Goal: Information Seeking & Learning: Check status

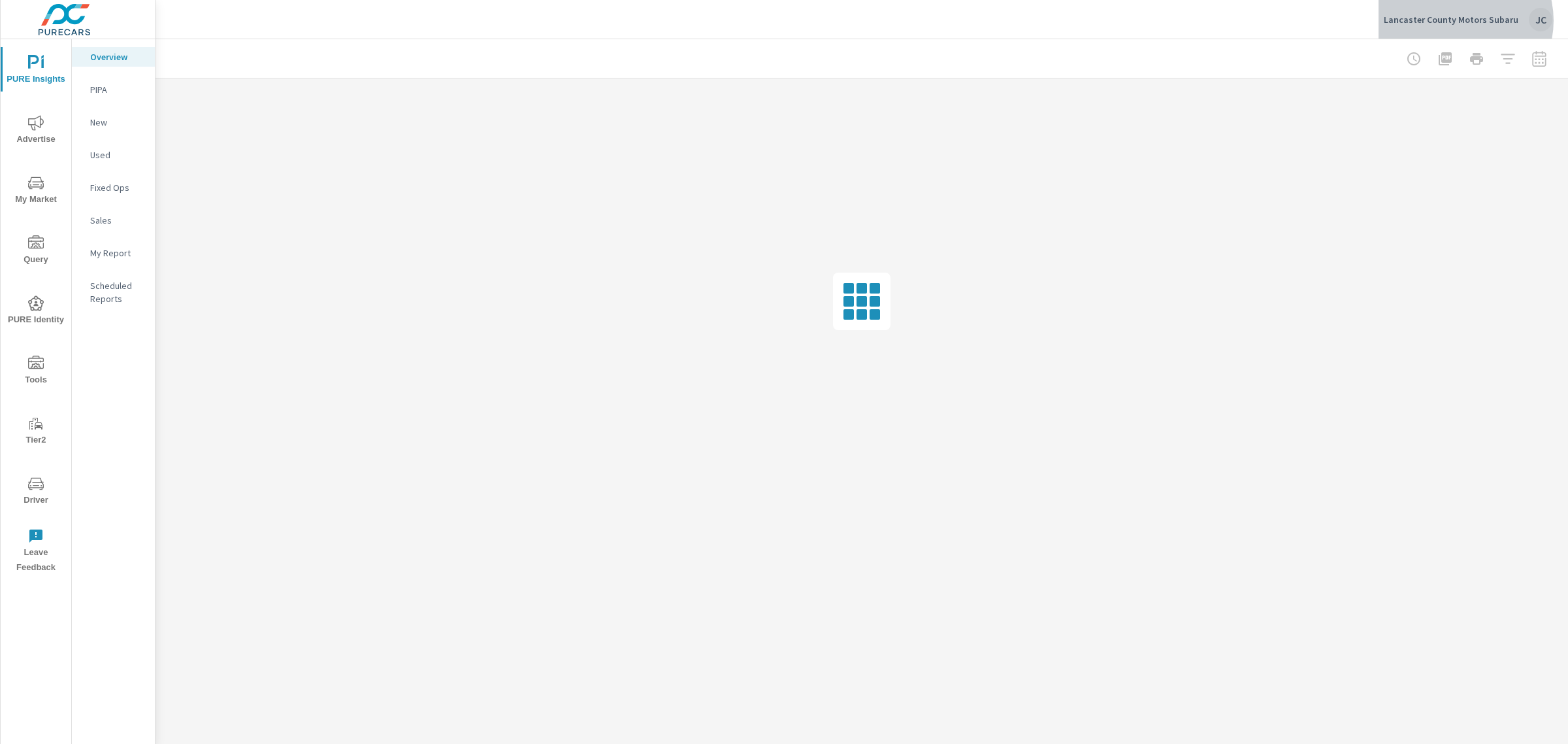
click at [1465, 21] on p "Lancaster County Motors Subaru" at bounding box center [1452, 20] width 135 height 12
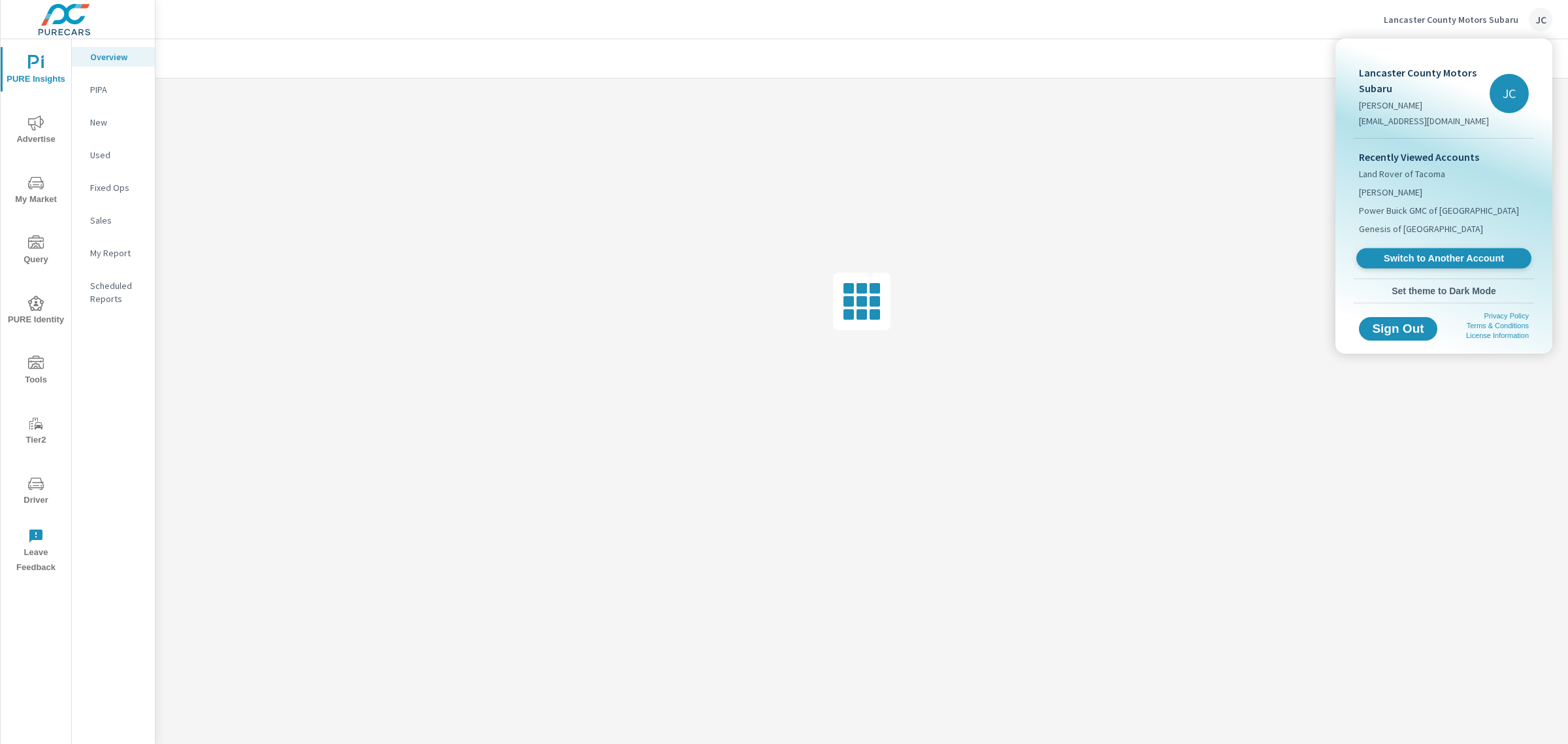
click at [1417, 249] on link "Switch to Another Account" at bounding box center [1443, 259] width 175 height 21
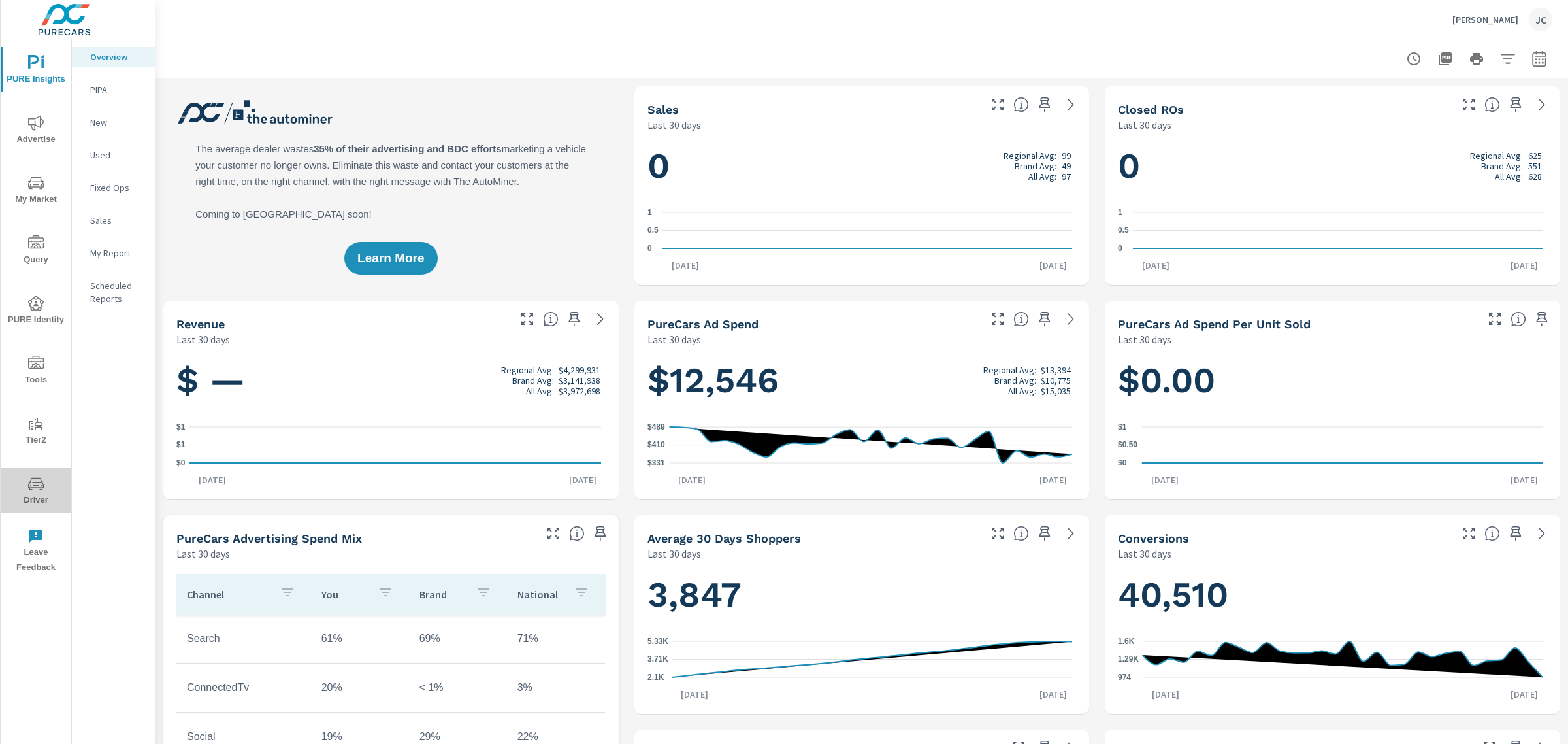
click at [32, 482] on icon "nav menu" at bounding box center [36, 483] width 15 height 13
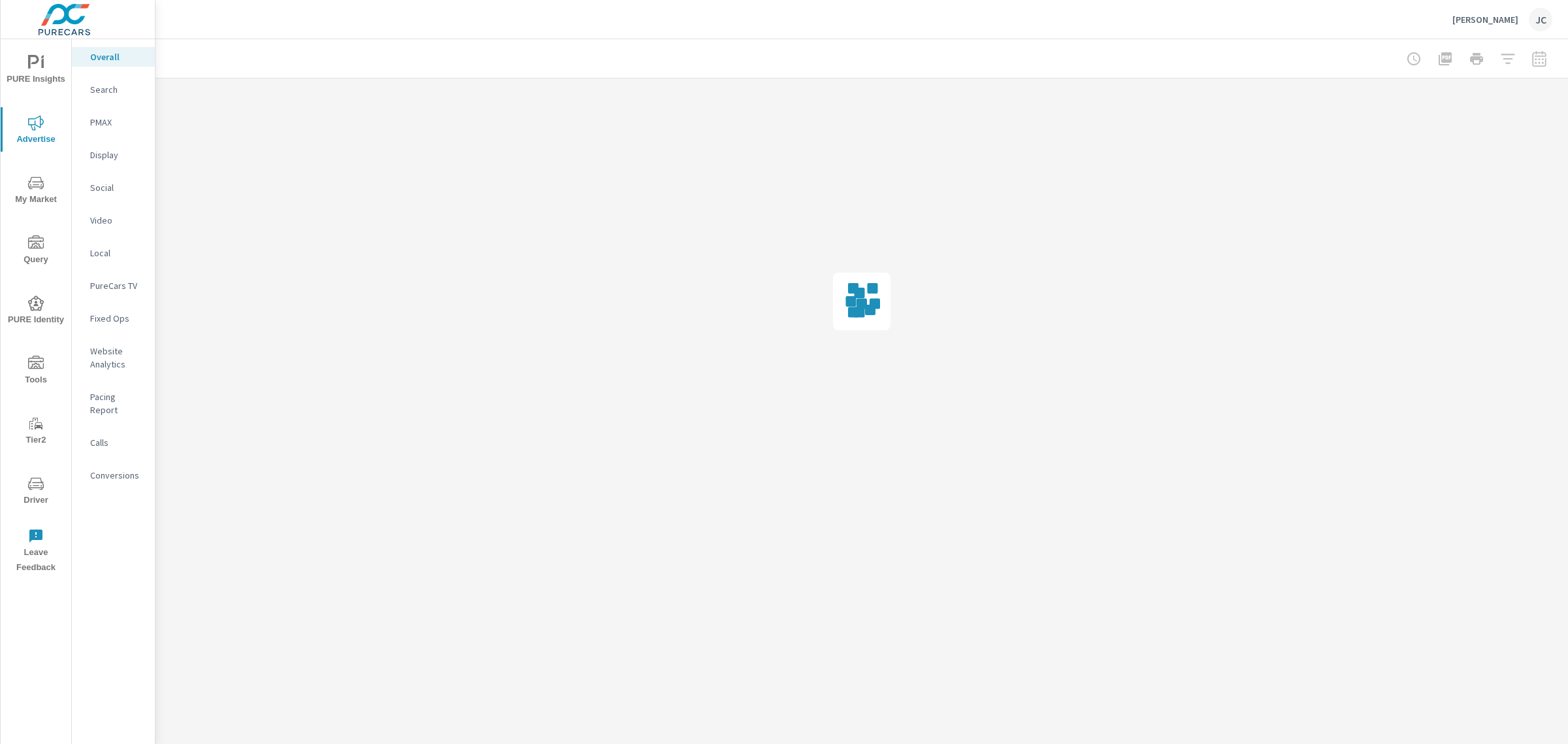
click at [24, 314] on span "PURE Identity" at bounding box center [35, 311] width 62 height 32
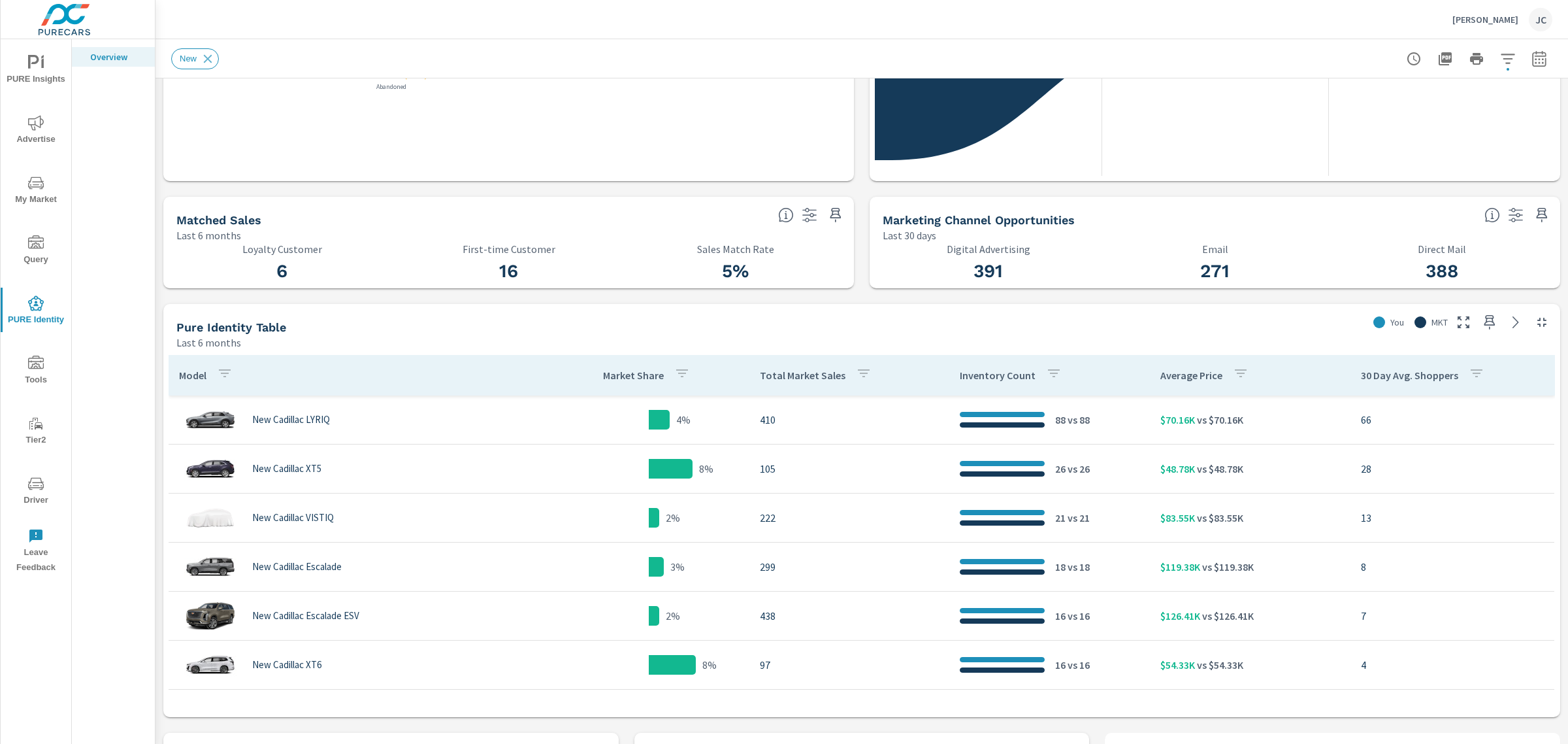
scroll to position [327, 0]
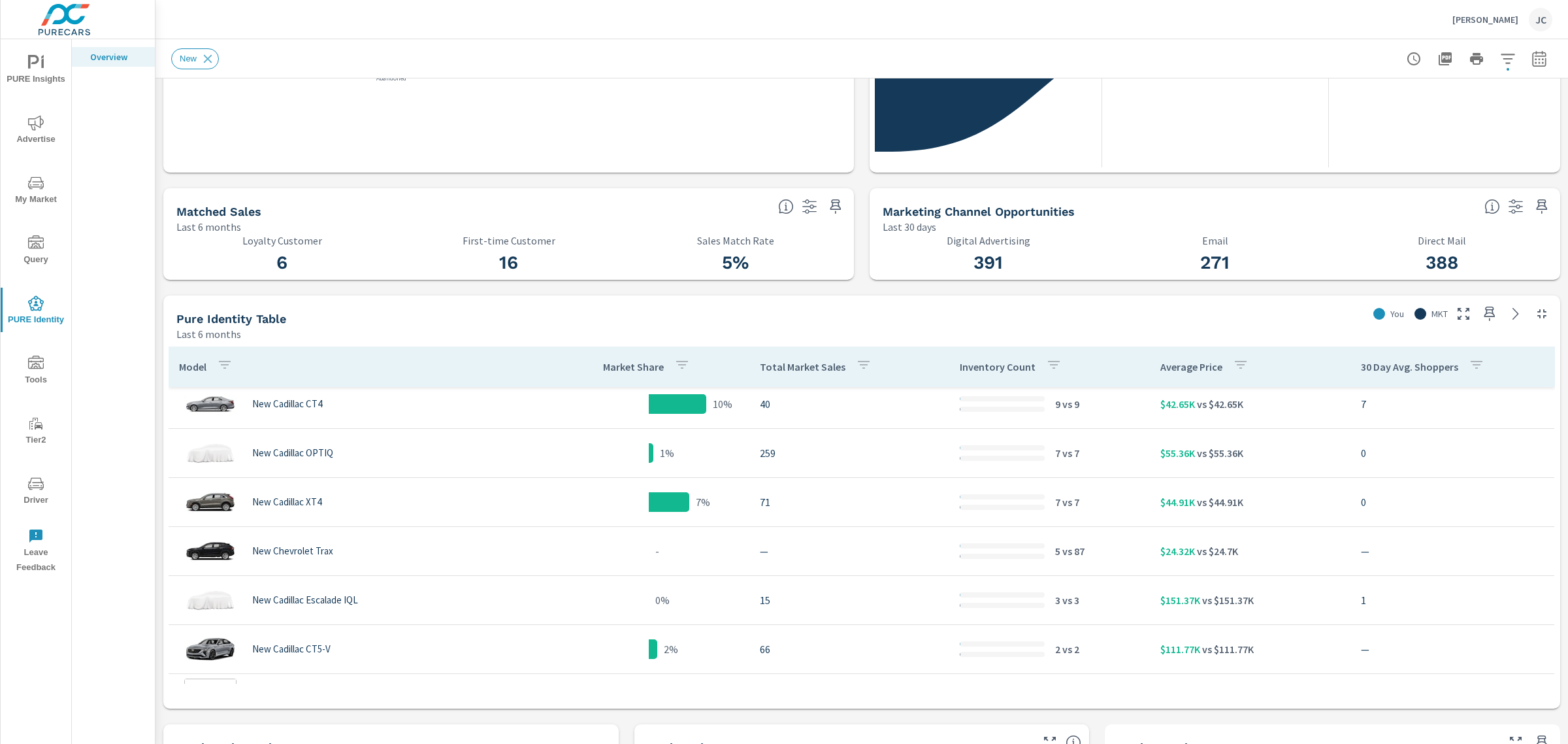
scroll to position [408, 0]
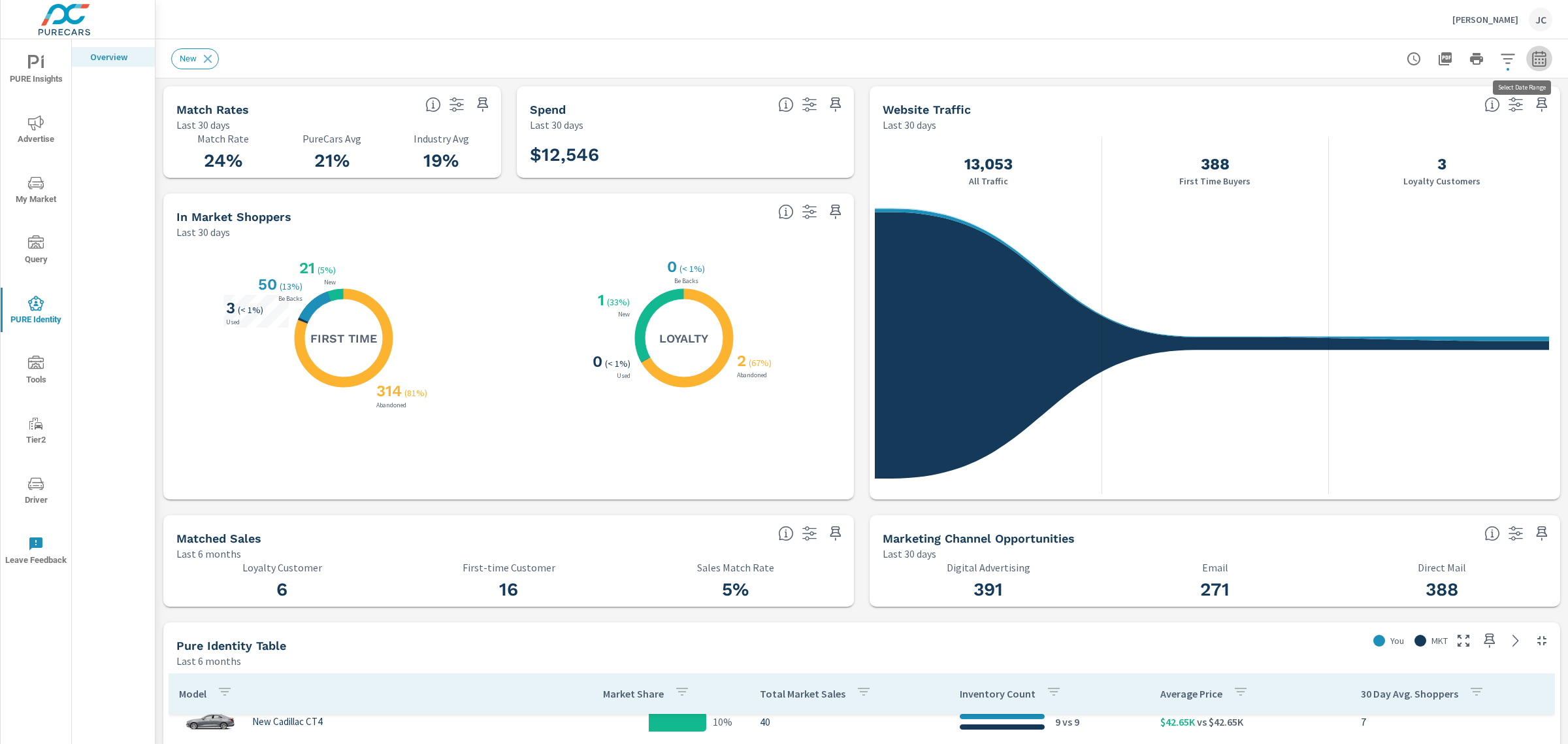
click at [1531, 54] on icon "button" at bounding box center [1539, 59] width 15 height 15
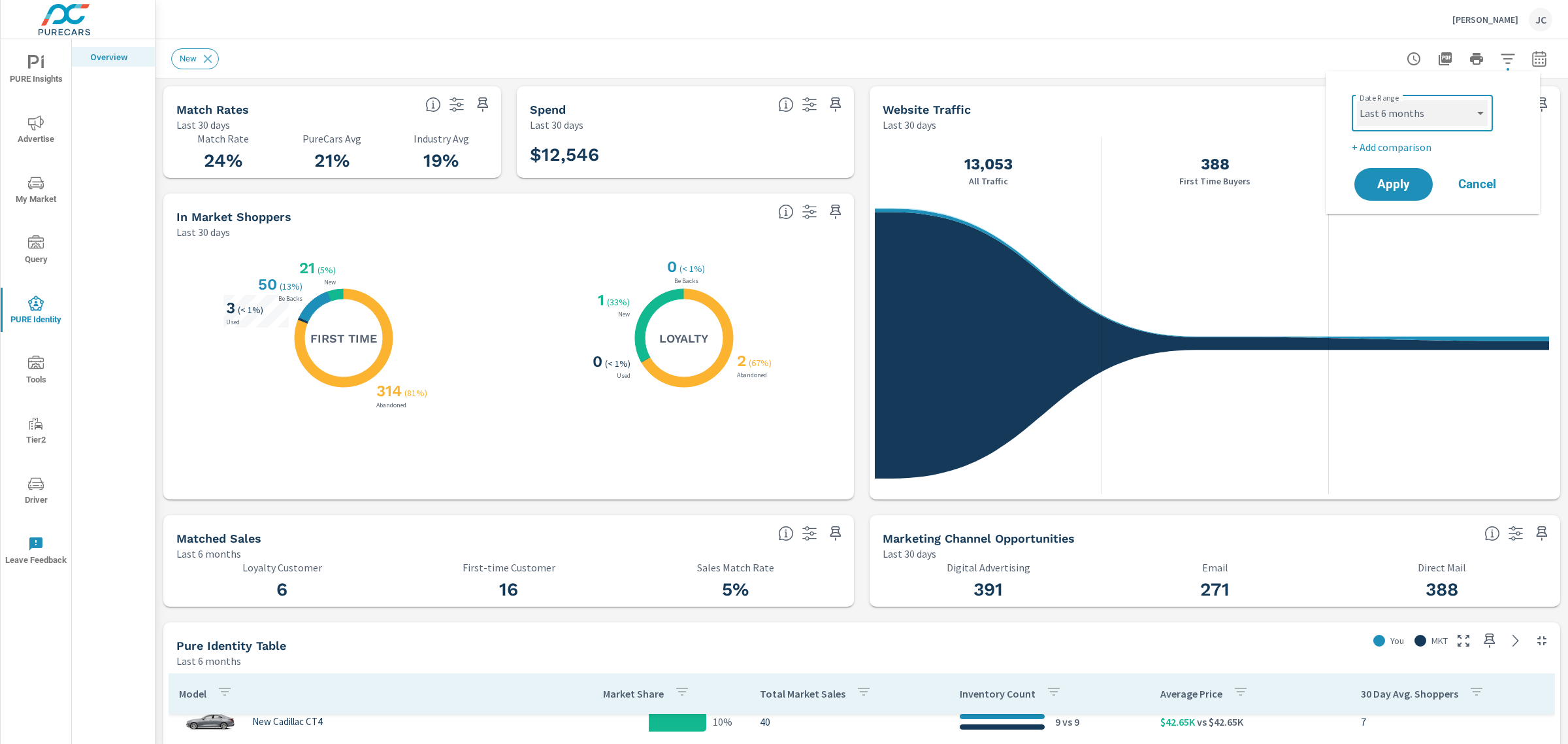
click at [1481, 124] on select "Custom Yesterday Last week Last 7 days Last 14 days Last 30 days Last 45 days L…" at bounding box center [1422, 113] width 131 height 26
click at [1357, 100] on select "Custom Yesterday Last week Last 7 days Last 14 days Last 30 days Last 45 days L…" at bounding box center [1422, 113] width 131 height 26
select select "Last 30 days"
click at [1386, 173] on button "Apply" at bounding box center [1394, 185] width 81 height 34
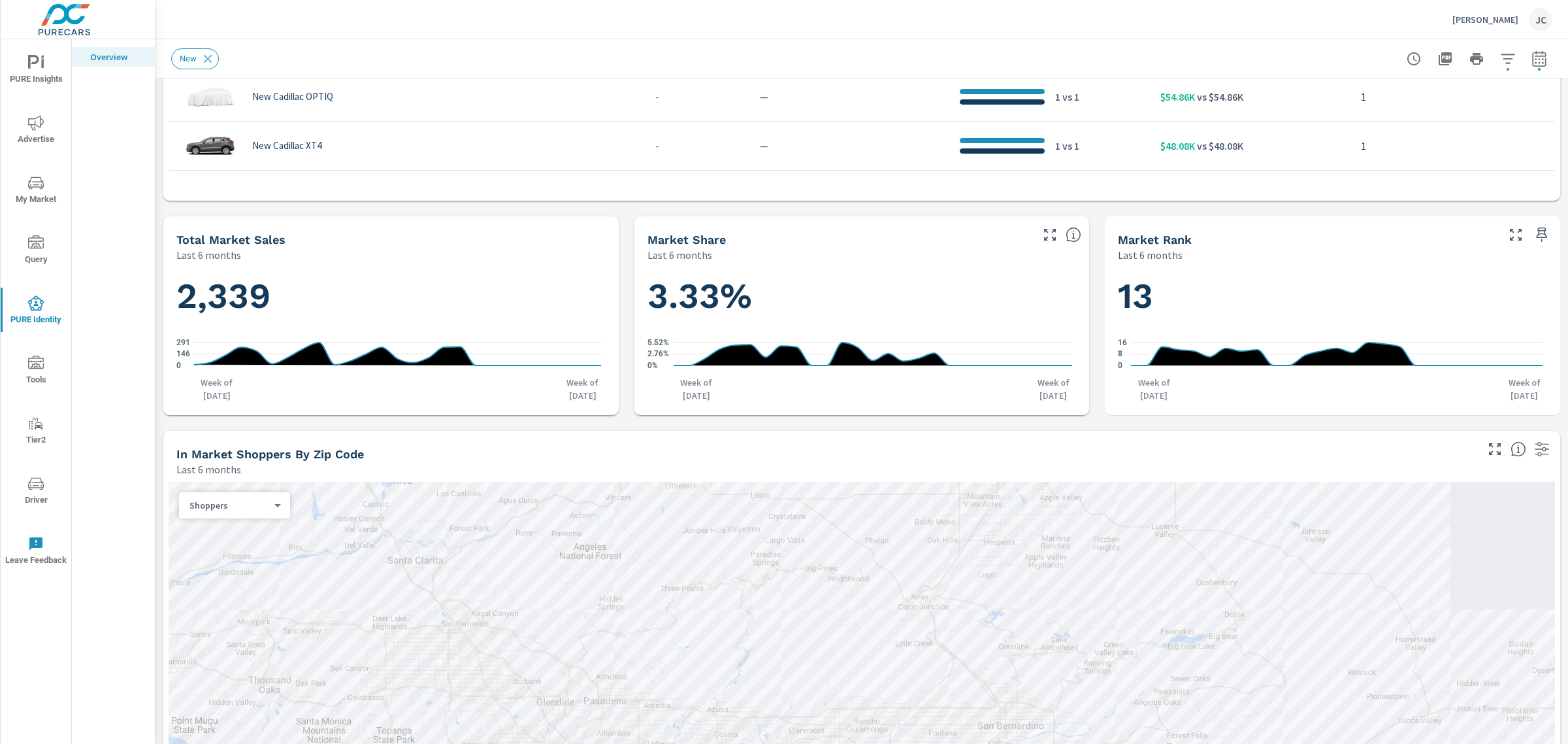
scroll to position [981, 0]
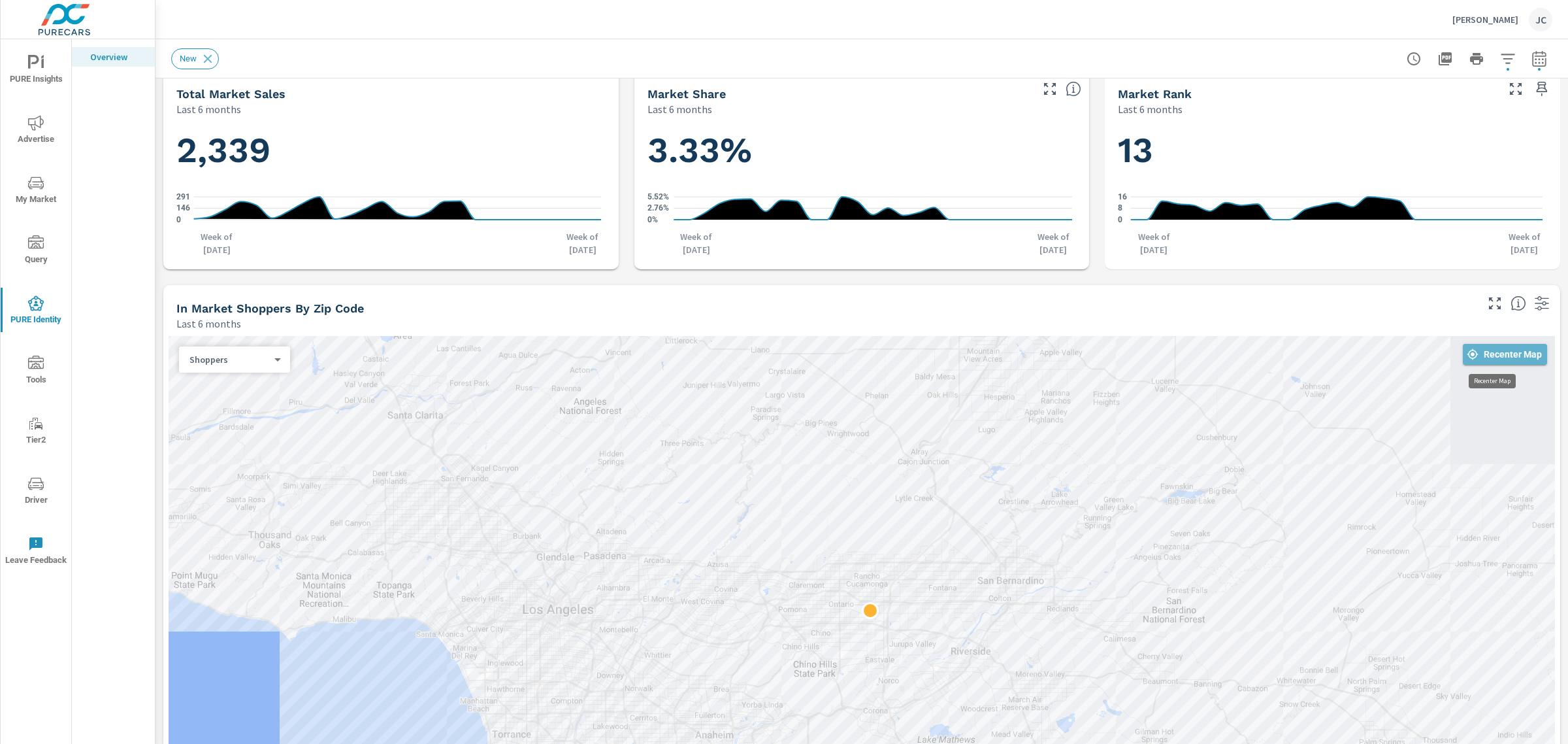
click at [1492, 358] on span "Recenter Map" at bounding box center [1505, 354] width 73 height 12
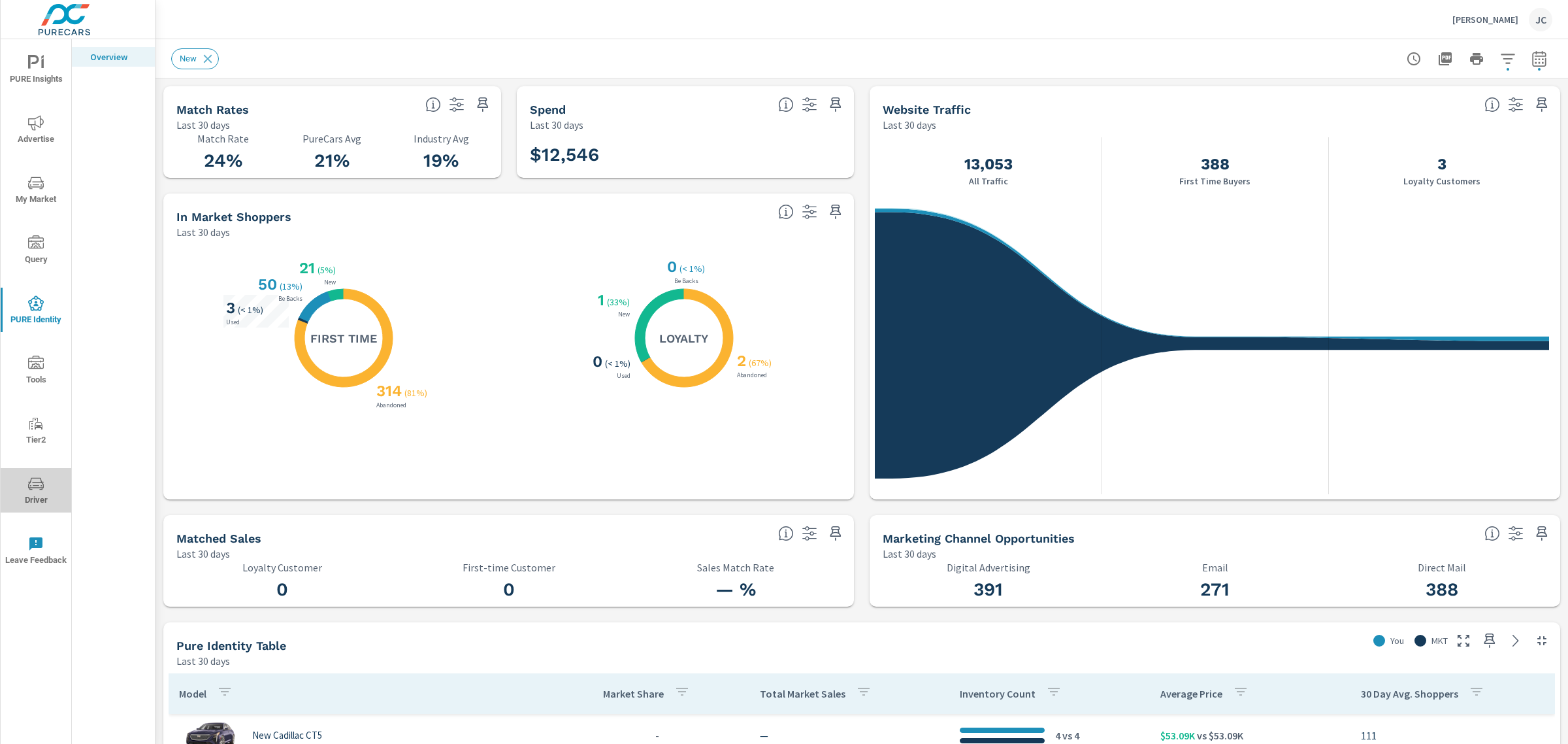
click at [36, 495] on span "Driver" at bounding box center [35, 491] width 62 height 32
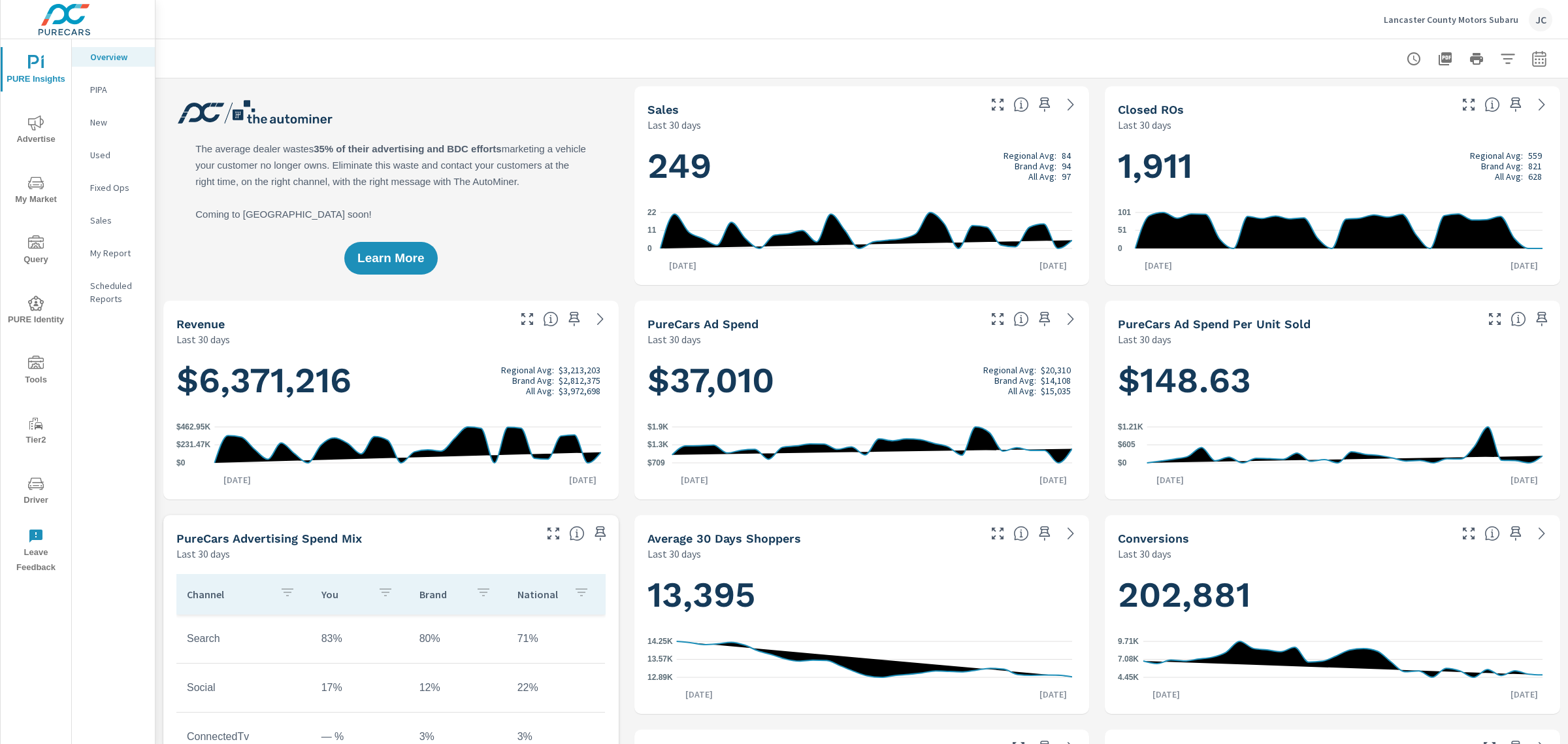
scroll to position [539, 0]
click at [1477, 18] on p "Lancaster County Motors Subaru" at bounding box center [1452, 20] width 135 height 12
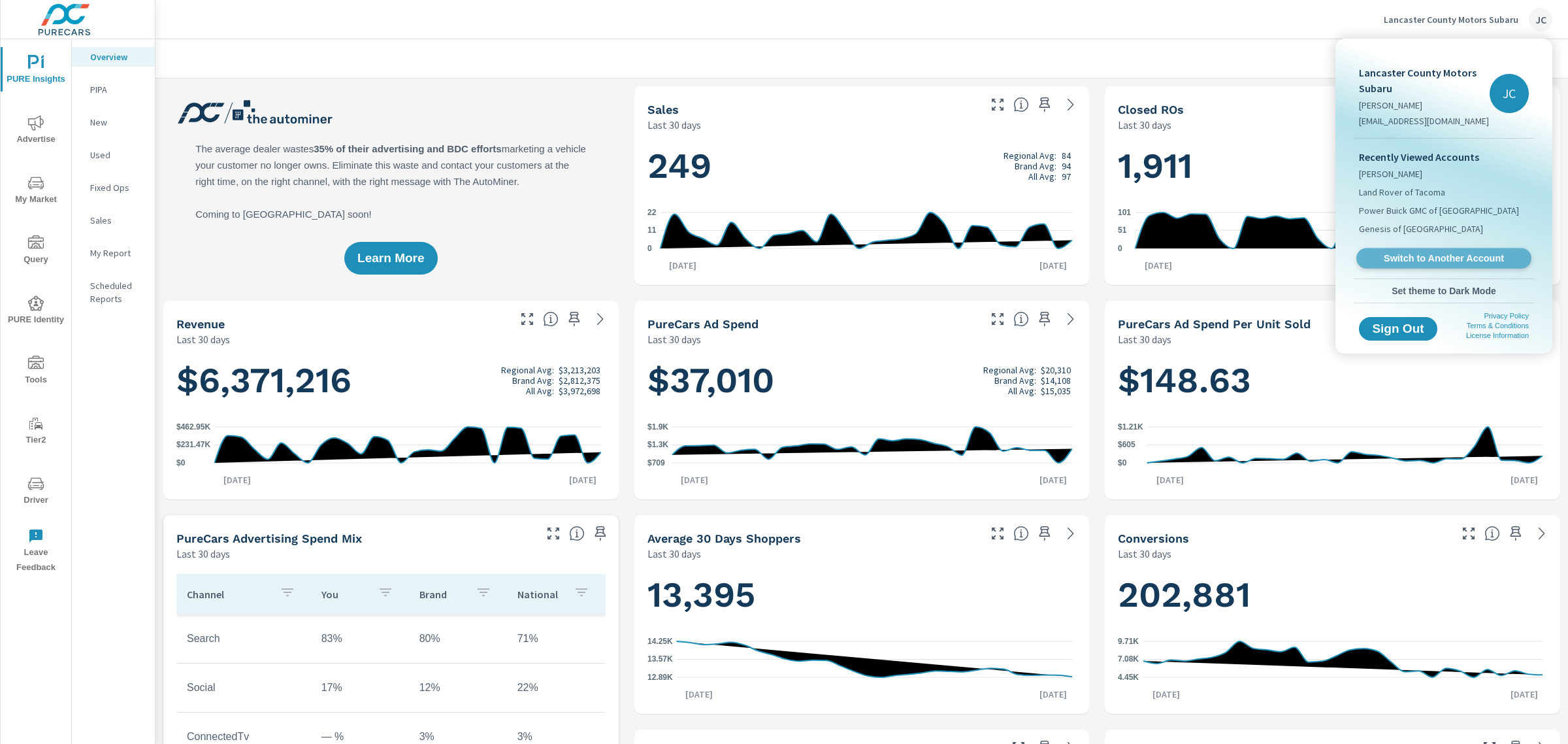
click at [1484, 253] on span "Switch to Another Account" at bounding box center [1443, 258] width 160 height 13
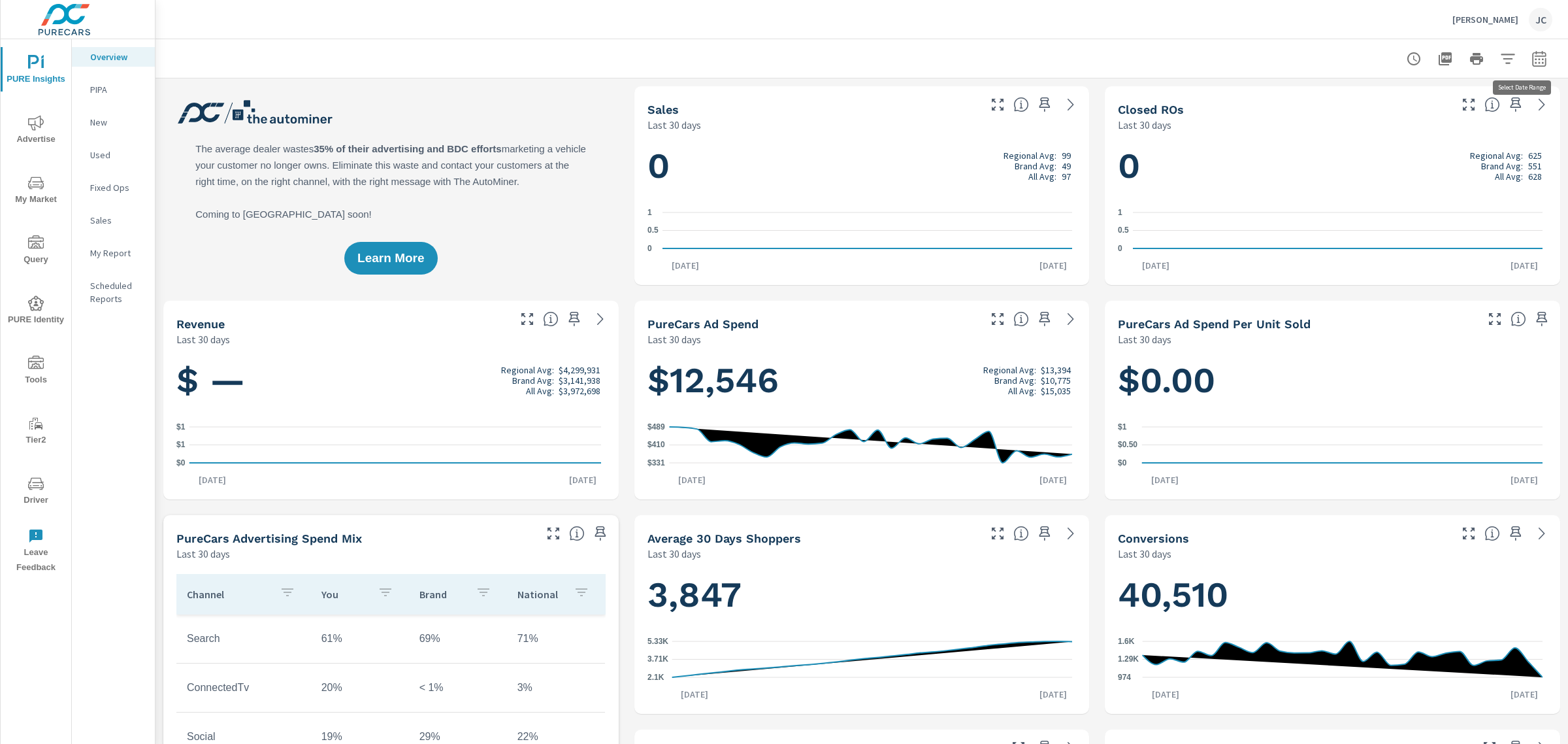
click at [1531, 57] on icon "button" at bounding box center [1539, 59] width 15 height 15
click at [1471, 112] on select "Custom Yesterday Last week Last 7 days Last 14 days Last 30 days Last 45 days L…" at bounding box center [1422, 113] width 131 height 26
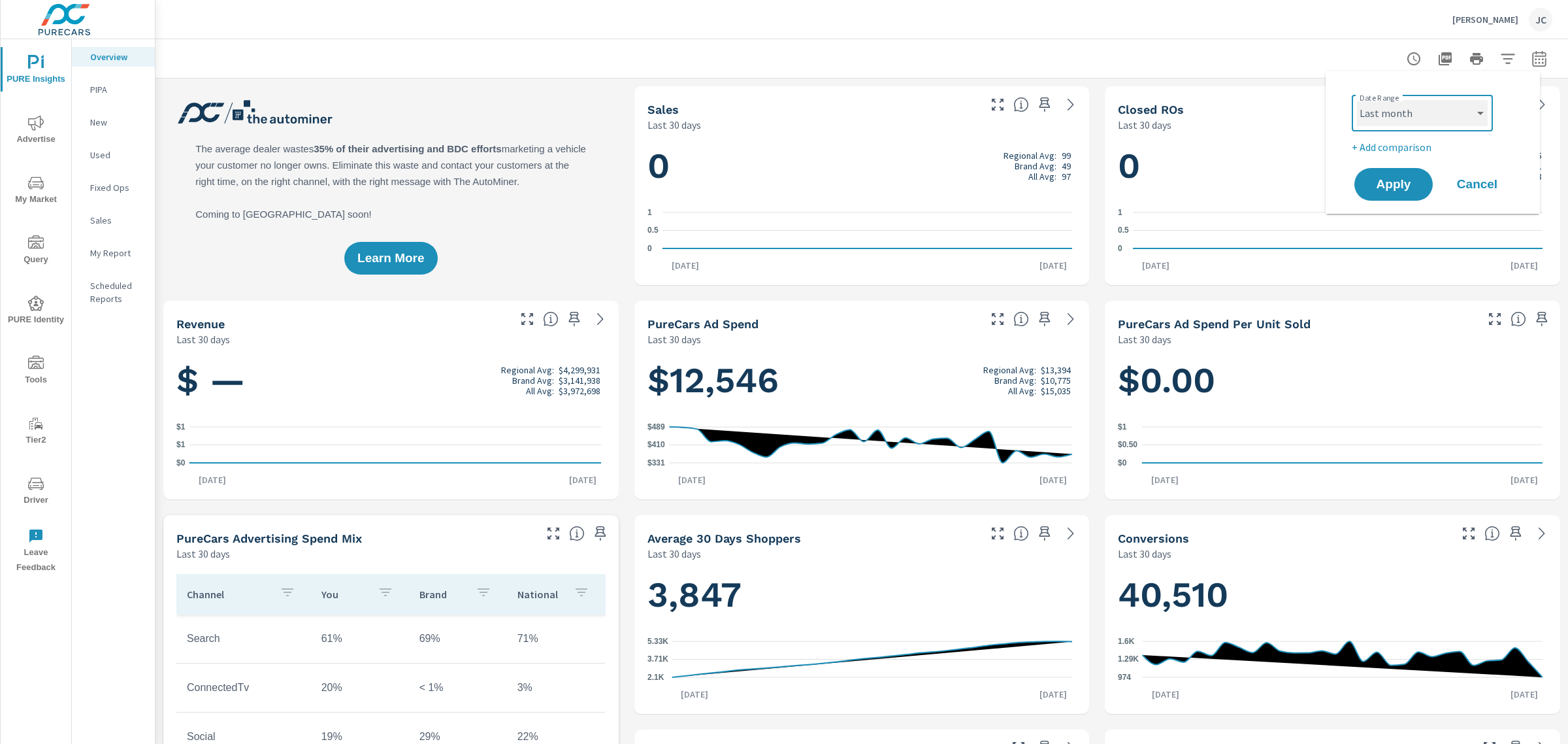
click at [1357, 100] on select "Custom Yesterday Last week Last 7 days Last 14 days Last 30 days Last 45 days L…" at bounding box center [1422, 113] width 131 height 26
select select "Last month"
click at [1412, 141] on p "+ Add comparison" at bounding box center [1436, 147] width 167 height 15
select select "Previous period"
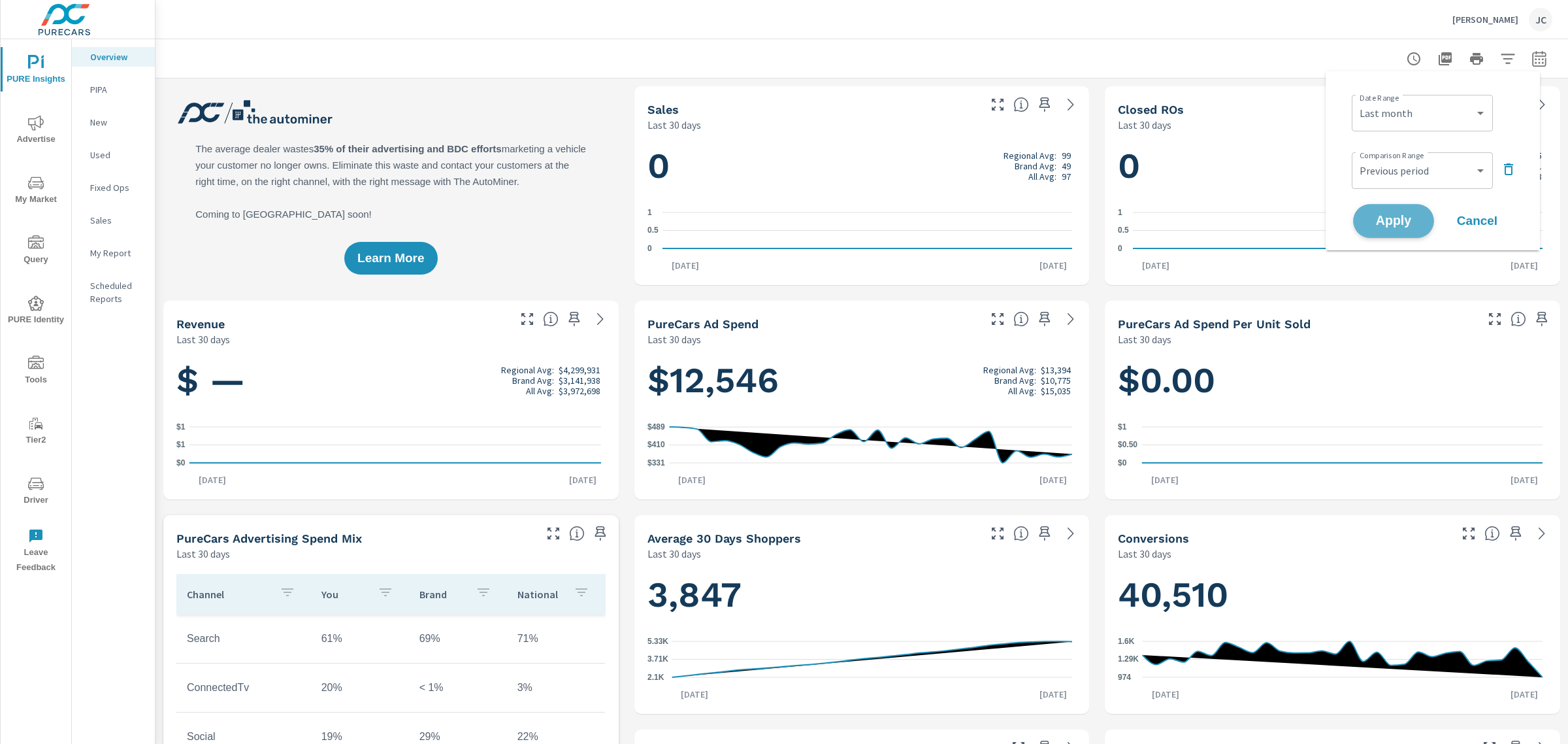
click at [1396, 224] on span "Apply" at bounding box center [1394, 221] width 54 height 13
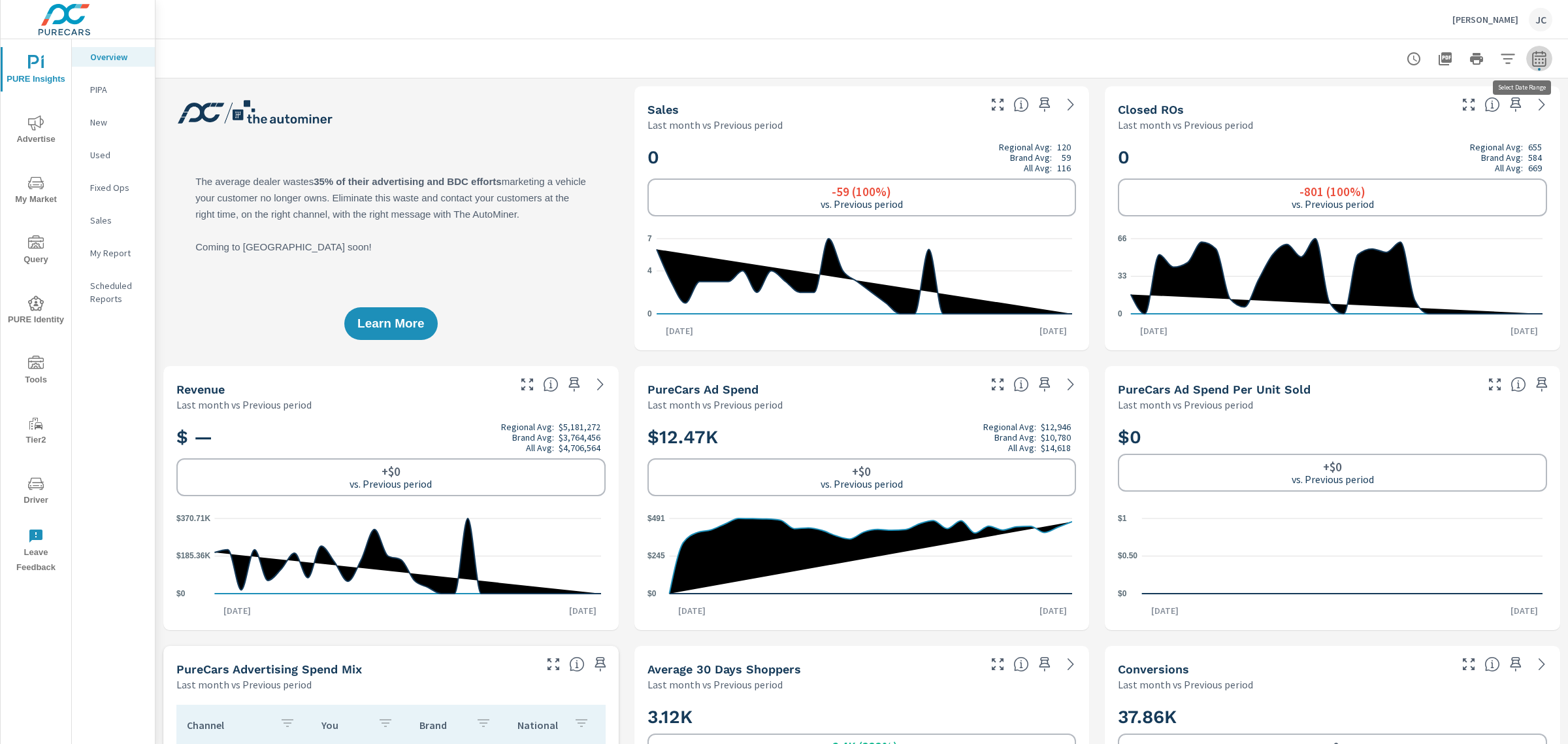
click at [1531, 57] on icon "button" at bounding box center [1539, 59] width 15 height 15
select select "Last month"
select select "Previous period"
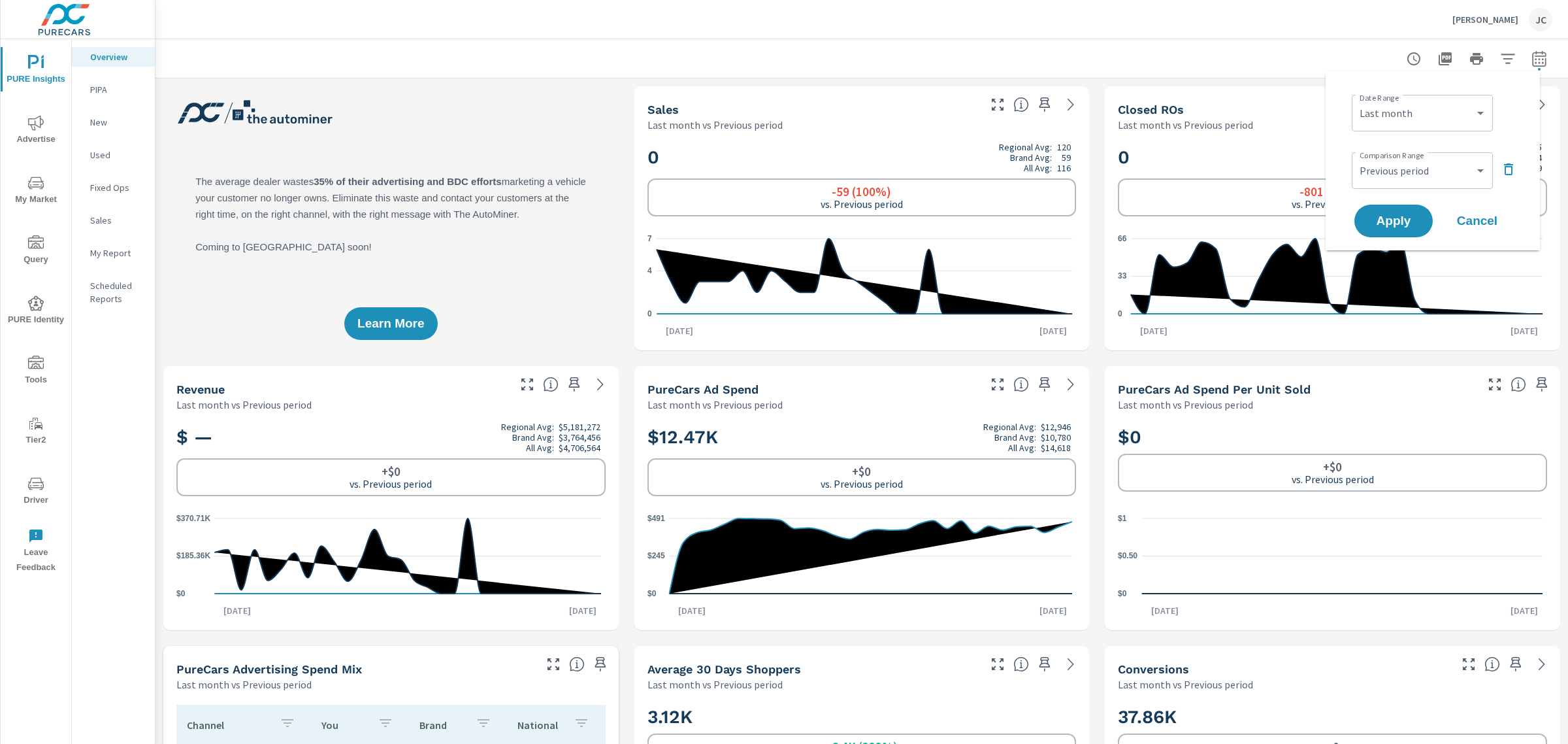
click at [1243, 50] on div at bounding box center [861, 58] width 1381 height 38
